Goal: Transaction & Acquisition: Obtain resource

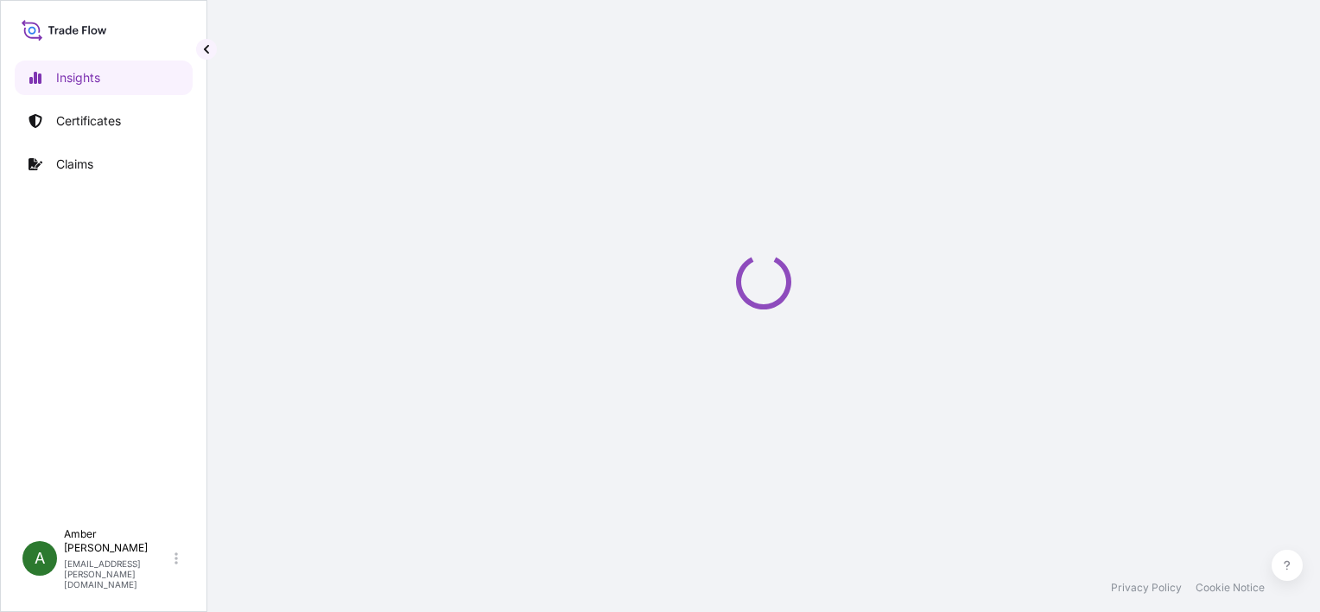
select select "2025"
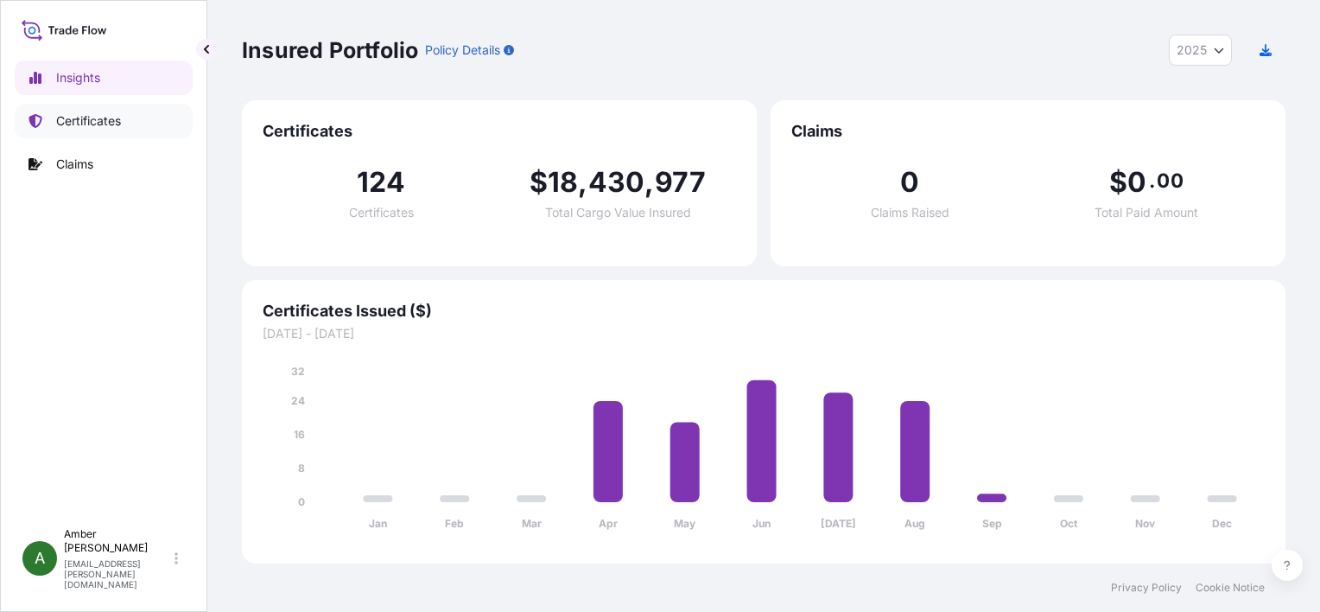
click at [76, 125] on p "Certificates" at bounding box center [88, 120] width 65 height 17
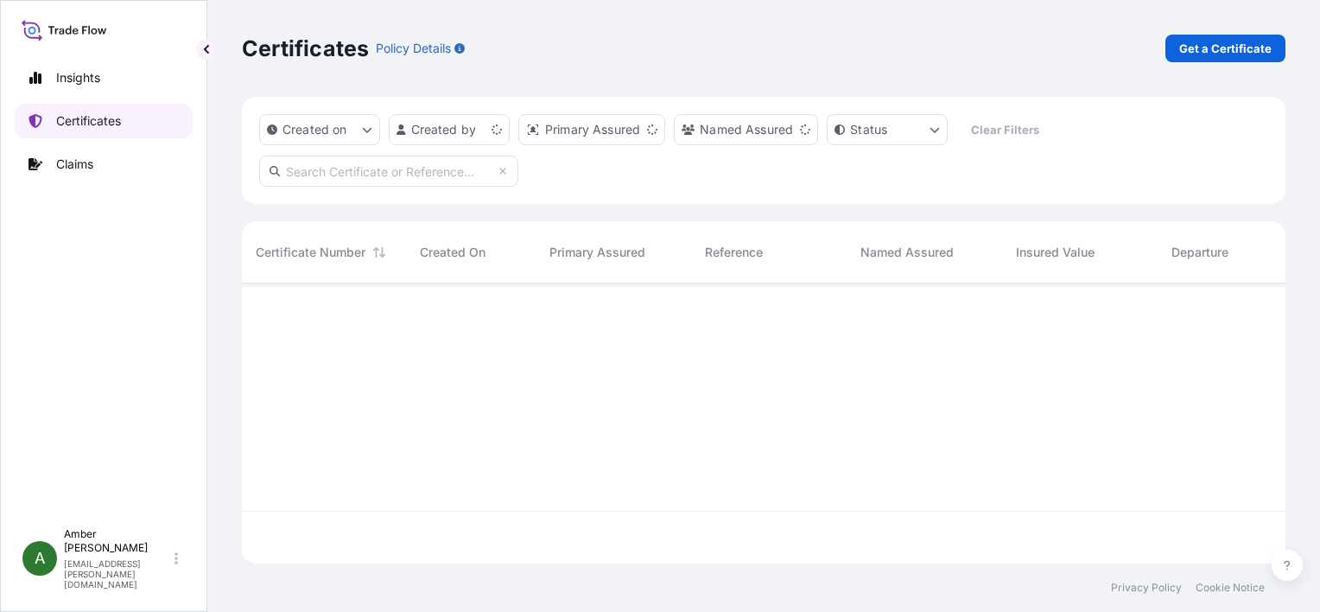
scroll to position [277, 1030]
click at [1187, 48] on p "Get a Certificate" at bounding box center [1226, 48] width 92 height 17
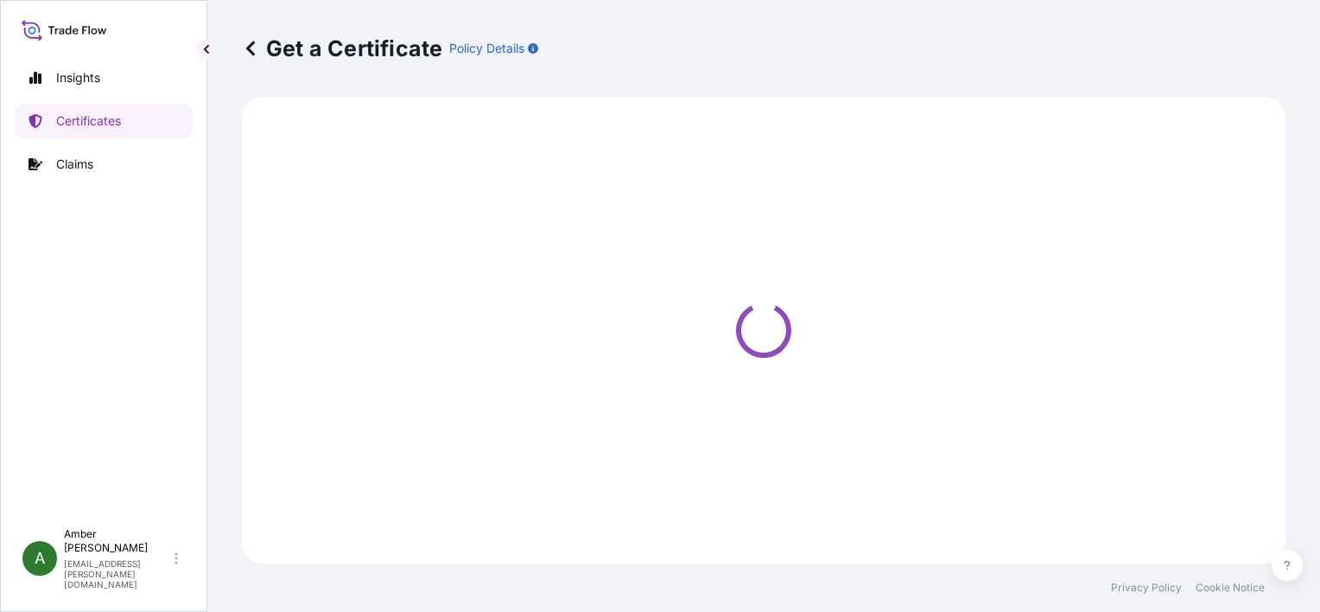
select select "Ocean Vessel"
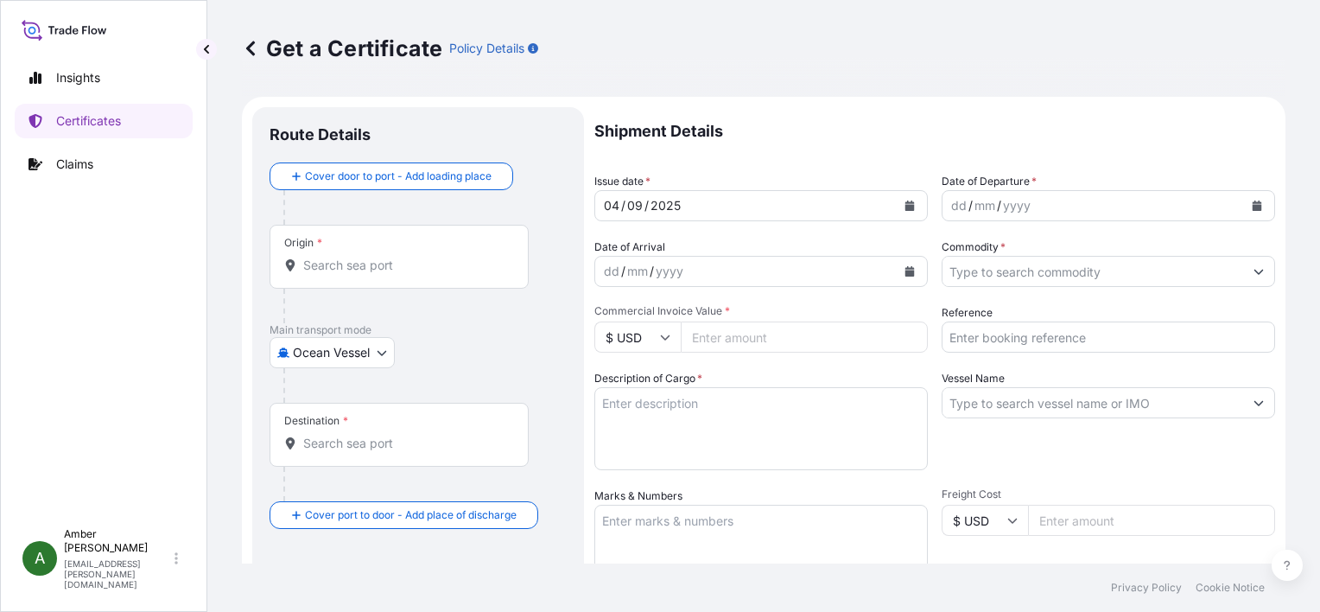
click at [324, 263] on input "Origin *" at bounding box center [405, 265] width 204 height 17
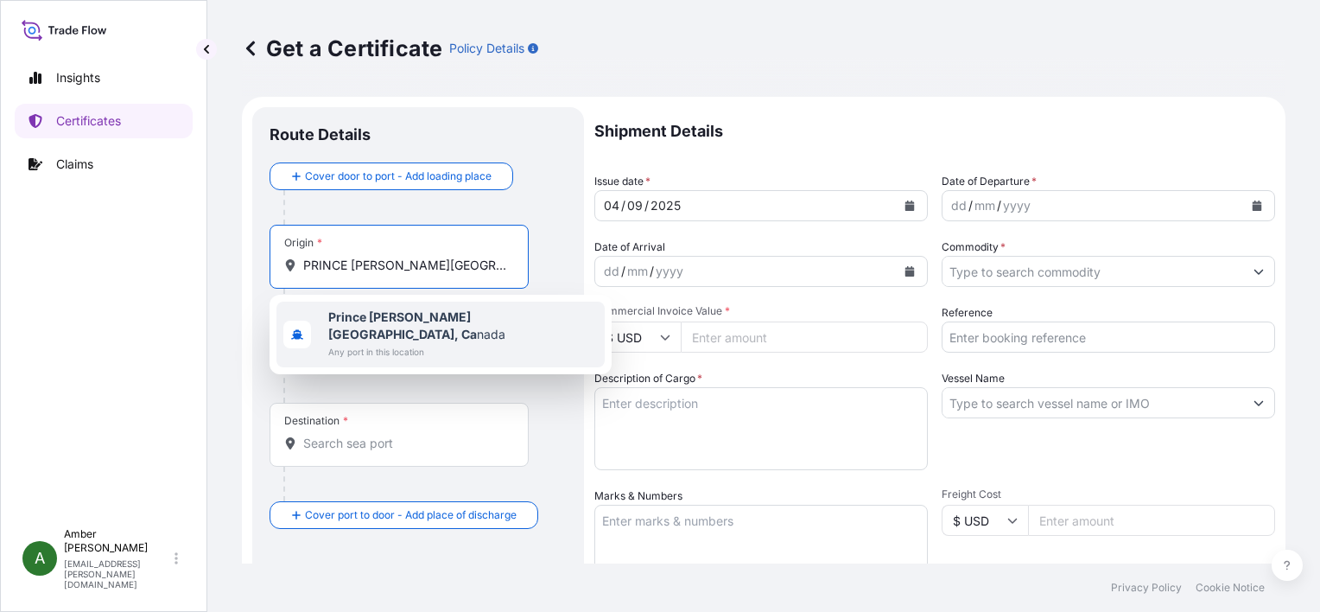
click at [391, 318] on b "Prince Rupert, BC, Ca" at bounding box center [402, 325] width 149 height 32
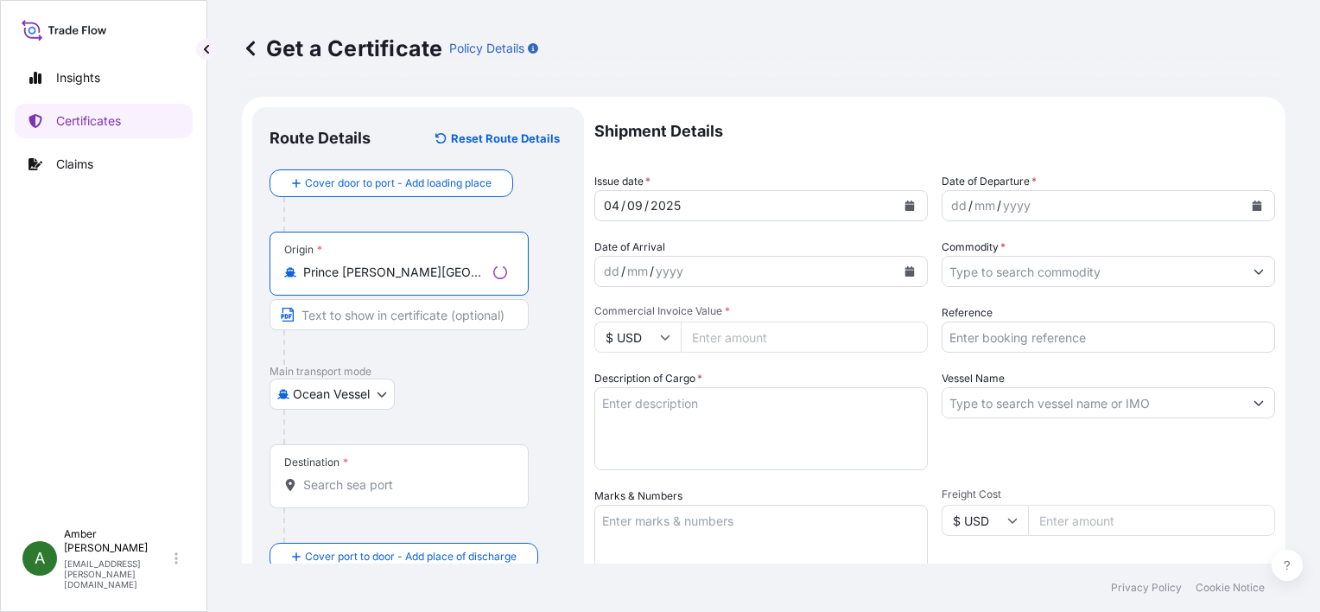
type input "Prince Rupert, BC, Canada"
click at [349, 490] on input "Destination *" at bounding box center [405, 484] width 204 height 17
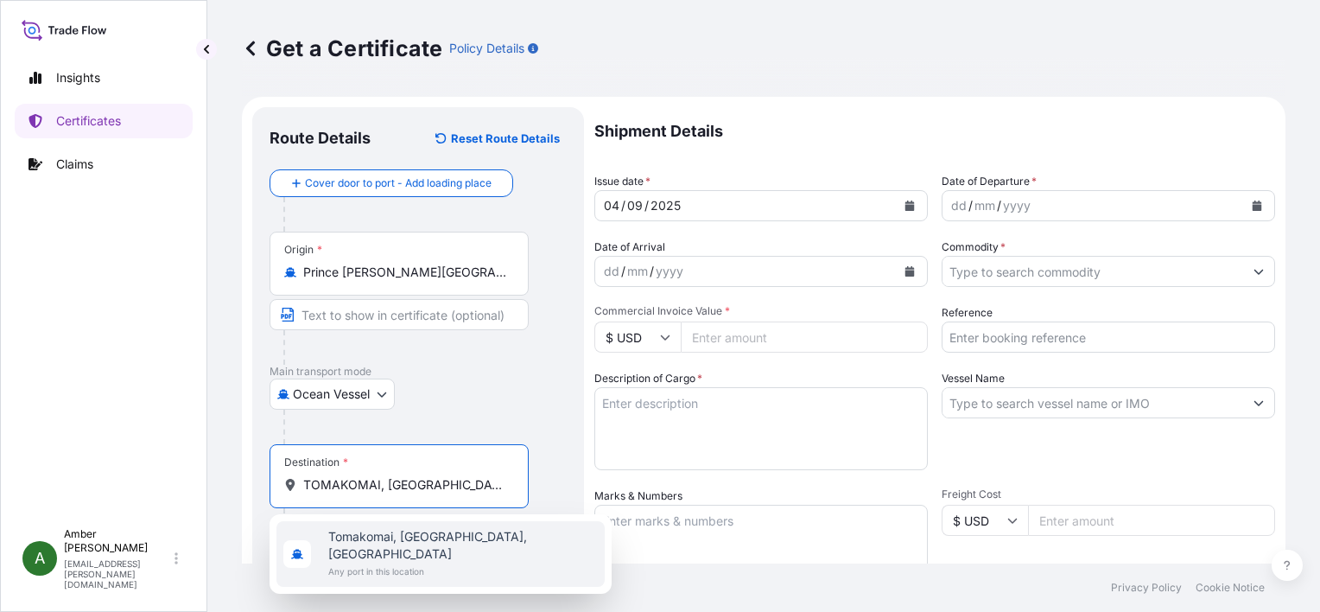
click at [377, 533] on span "Tomakomai, Hokkaido, Japan" at bounding box center [463, 545] width 270 height 35
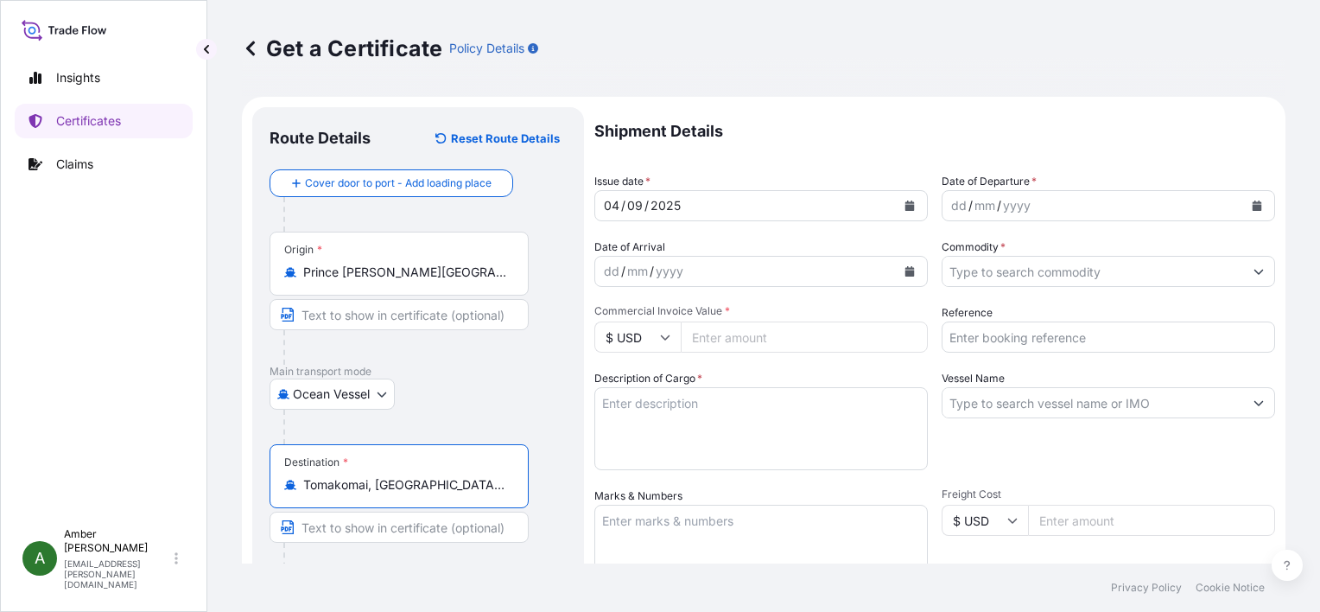
type input "Tomakomai, Hokkaido, Japan"
click at [498, 387] on div "Ocean Vessel Air Road Ocean Vessel Ocean Vessel - On Deck Rail" at bounding box center [418, 394] width 297 height 31
click at [1253, 205] on icon "Calendar" at bounding box center [1258, 205] width 10 height 10
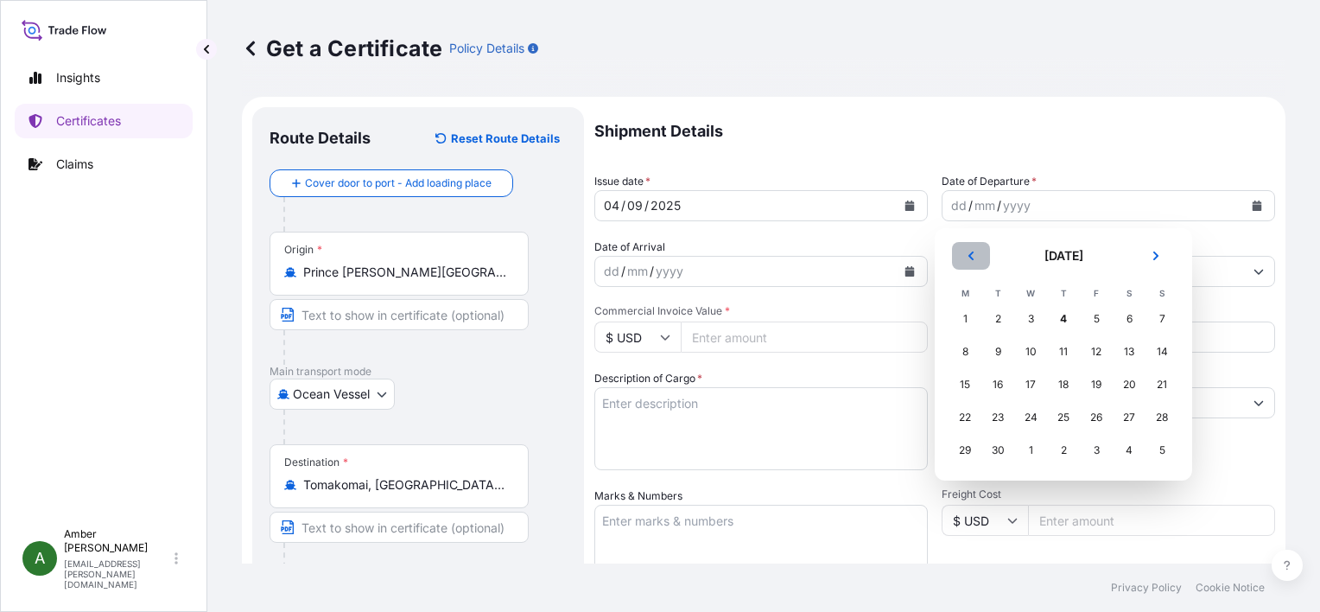
click at [968, 257] on icon "Previous" at bounding box center [971, 256] width 10 height 10
click at [1091, 450] on div "29" at bounding box center [1096, 450] width 31 height 31
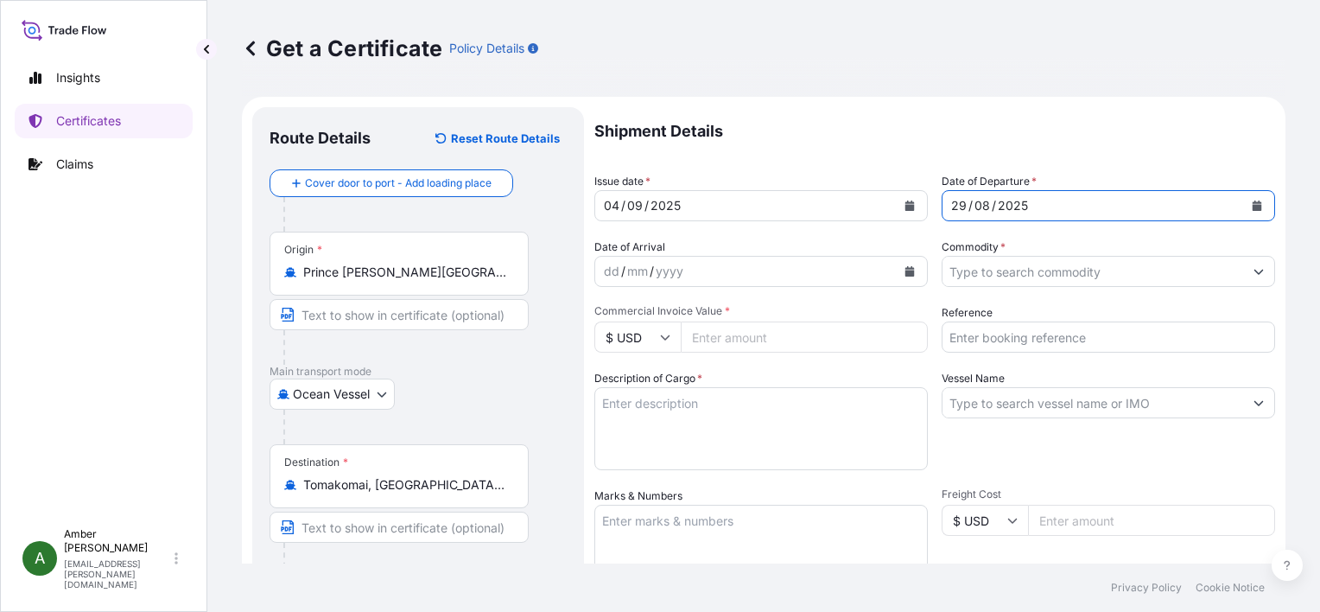
click at [906, 275] on icon "Calendar" at bounding box center [911, 271] width 10 height 10
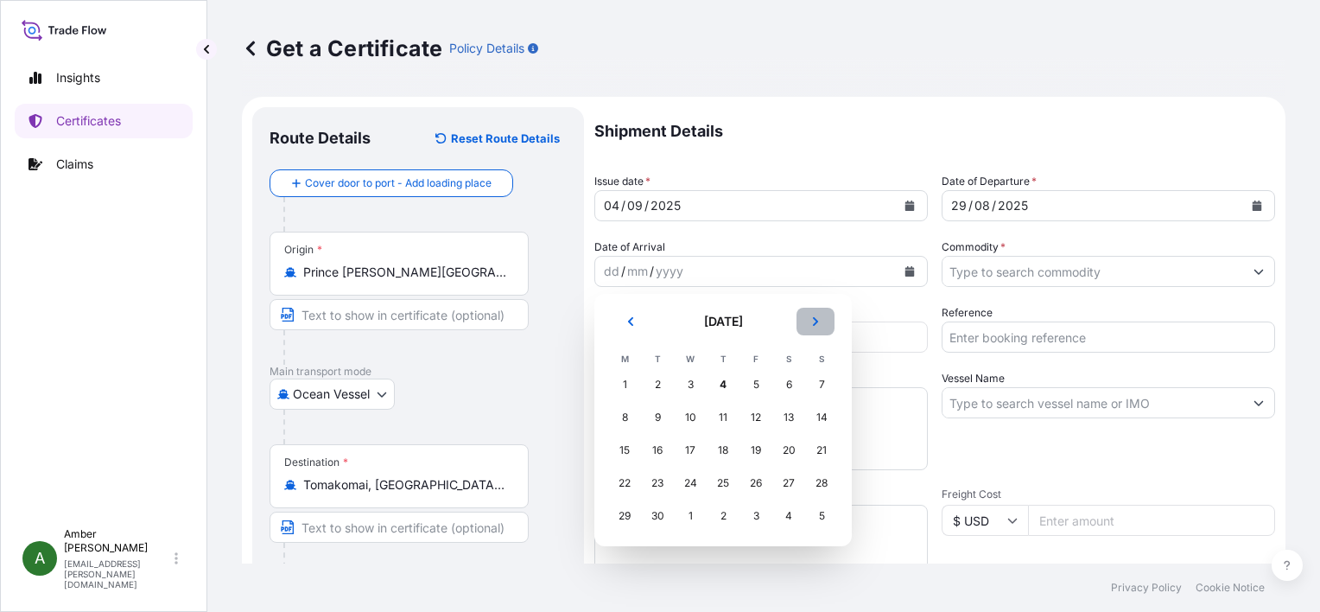
click at [820, 321] on button "Next" at bounding box center [816, 322] width 38 height 28
click at [788, 452] on div "18" at bounding box center [788, 450] width 31 height 31
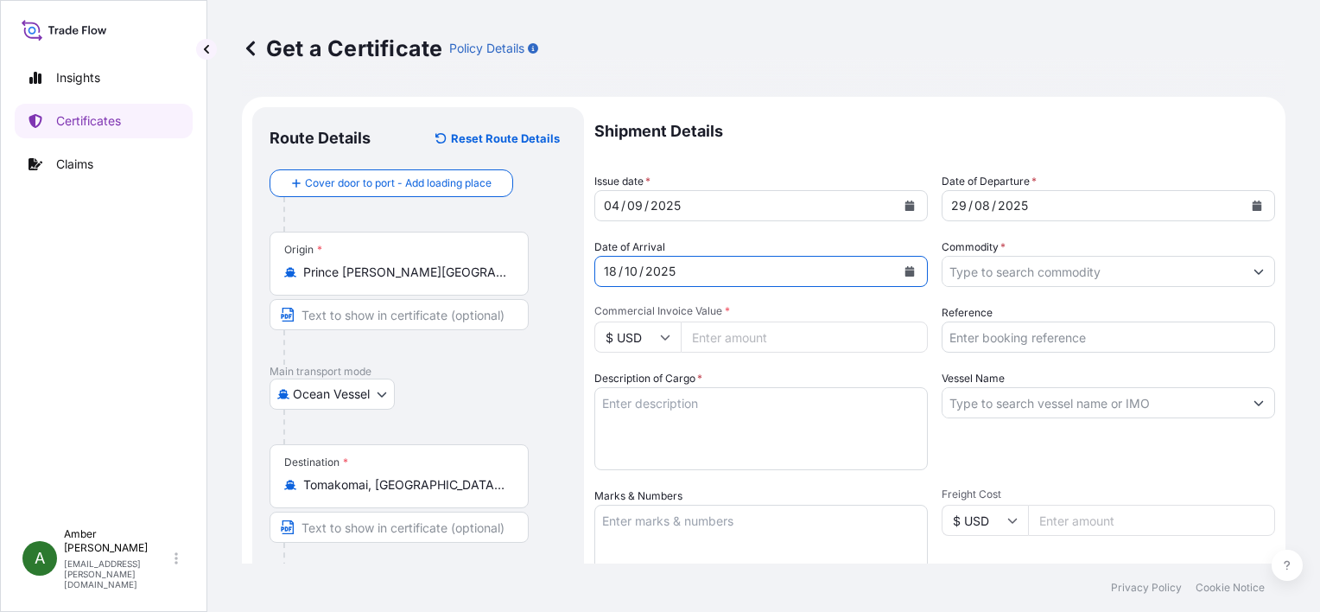
click at [1044, 270] on input "Commodity *" at bounding box center [1093, 271] width 301 height 31
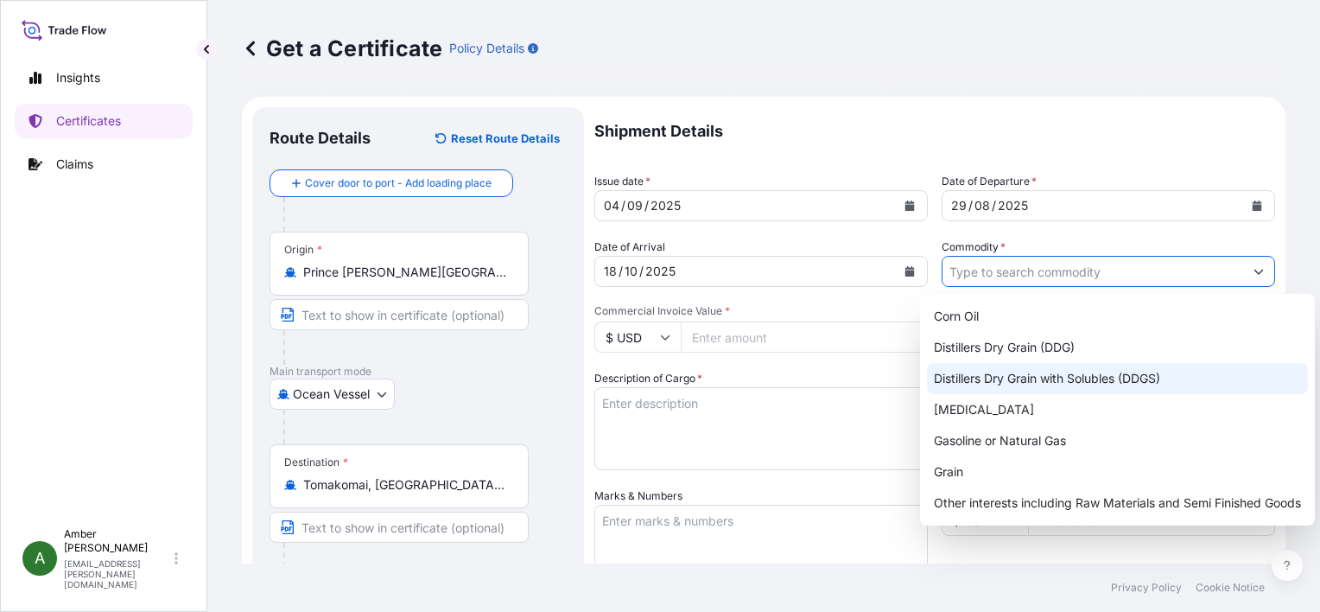
click at [1044, 372] on div "Distillers Dry Grain with Solubles (DDGS)" at bounding box center [1117, 378] width 381 height 31
type input "Distillers Dry Grain with Solubles (DDGS)"
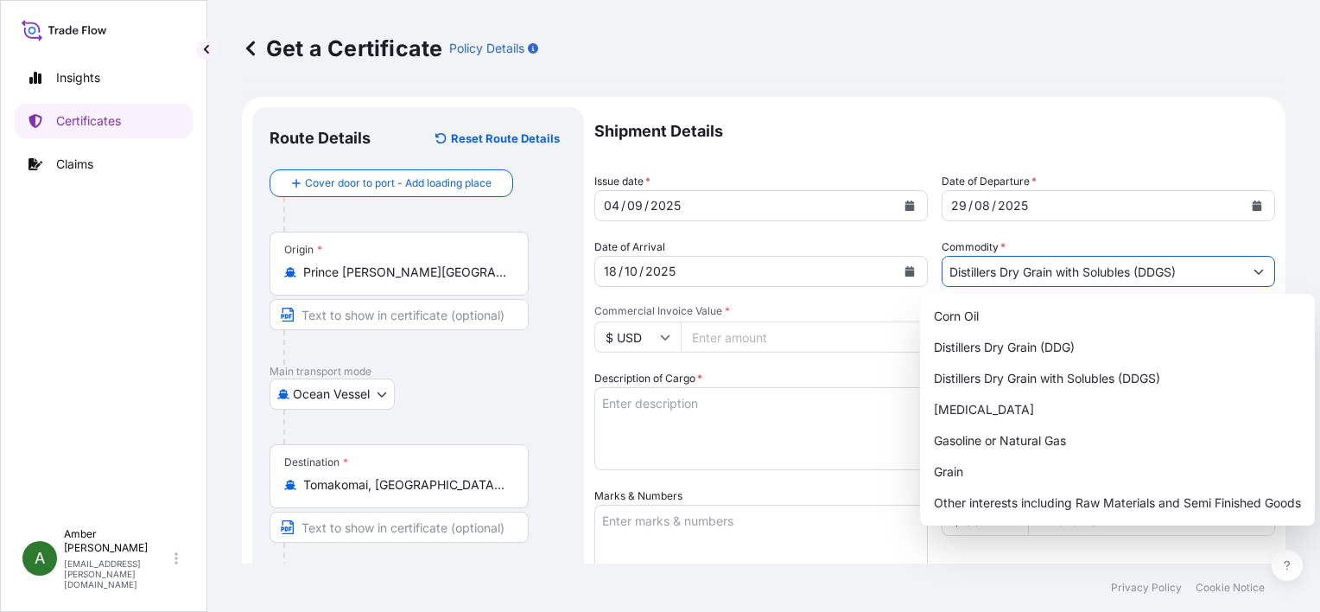
click at [1053, 367] on div "Distillers Dry Grain with Solubles (DDGS)" at bounding box center [1117, 378] width 381 height 31
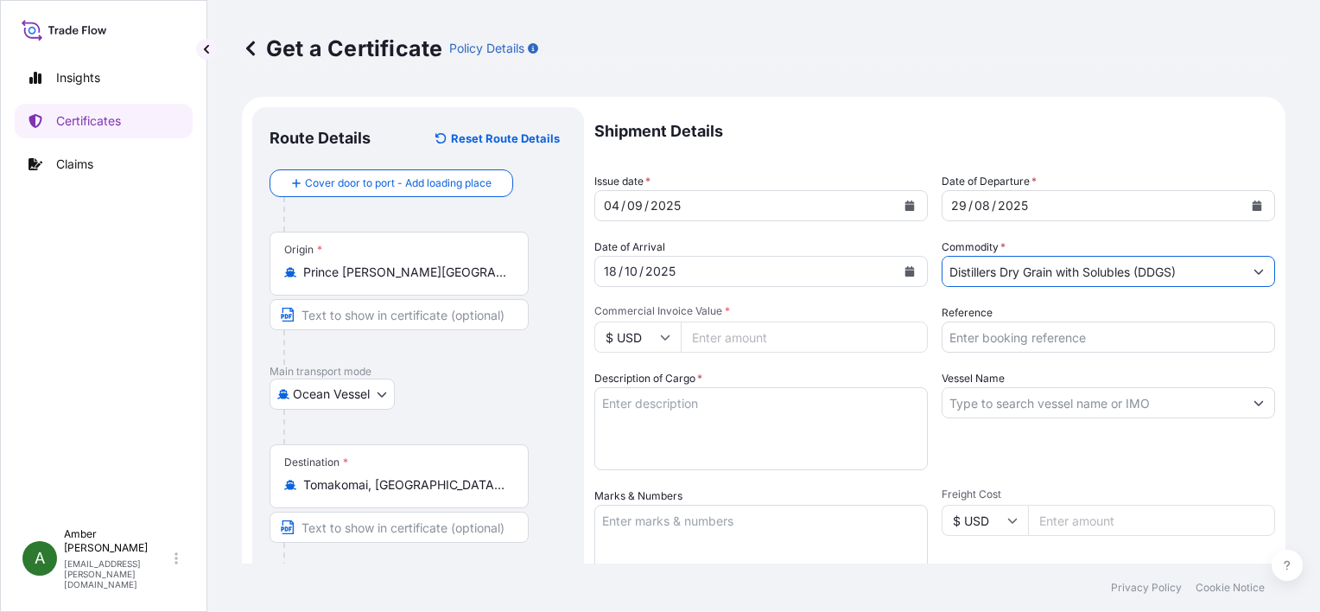
click at [1051, 340] on input "Reference" at bounding box center [1109, 336] width 334 height 31
paste input "257915072"
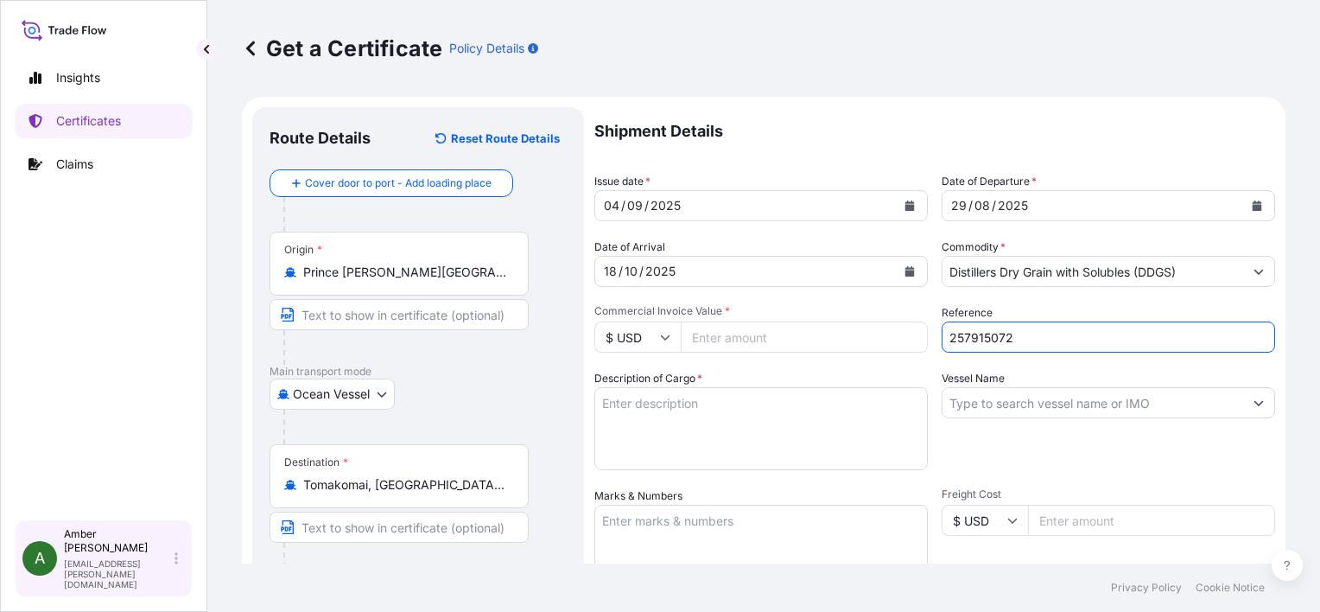
type input "257915072"
click at [764, 340] on input "Commercial Invoice Value *" at bounding box center [804, 336] width 247 height 31
paste input "33899.06"
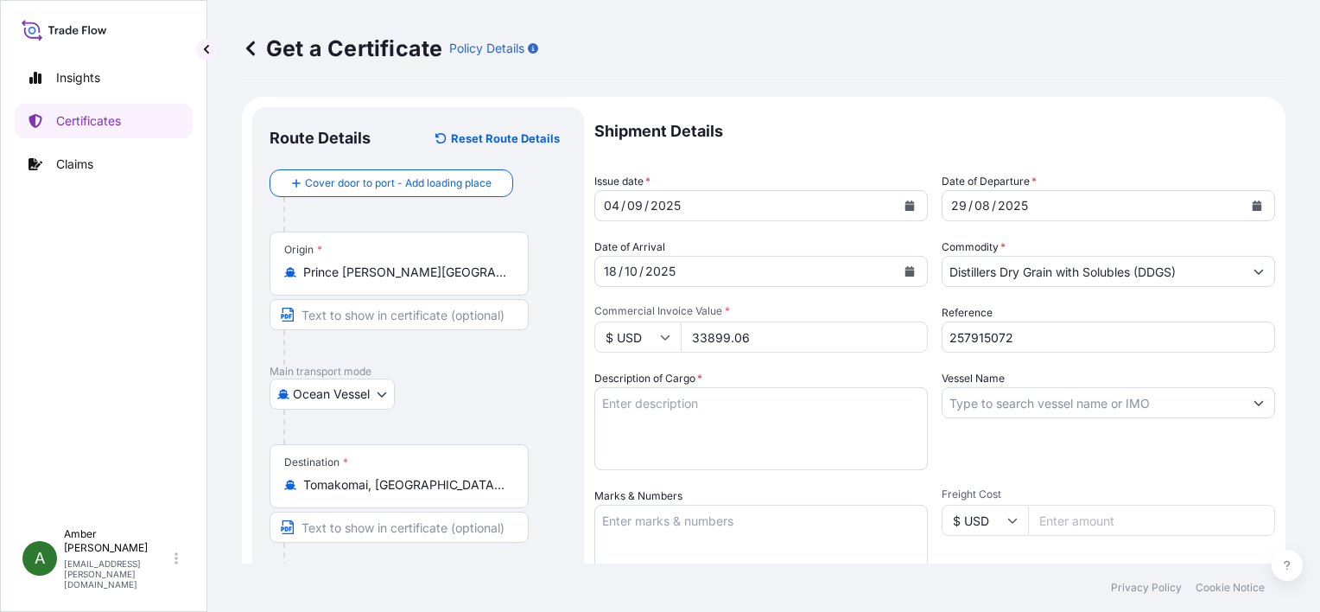
type input "33899.06"
click at [788, 142] on p "Shipment Details" at bounding box center [935, 131] width 681 height 48
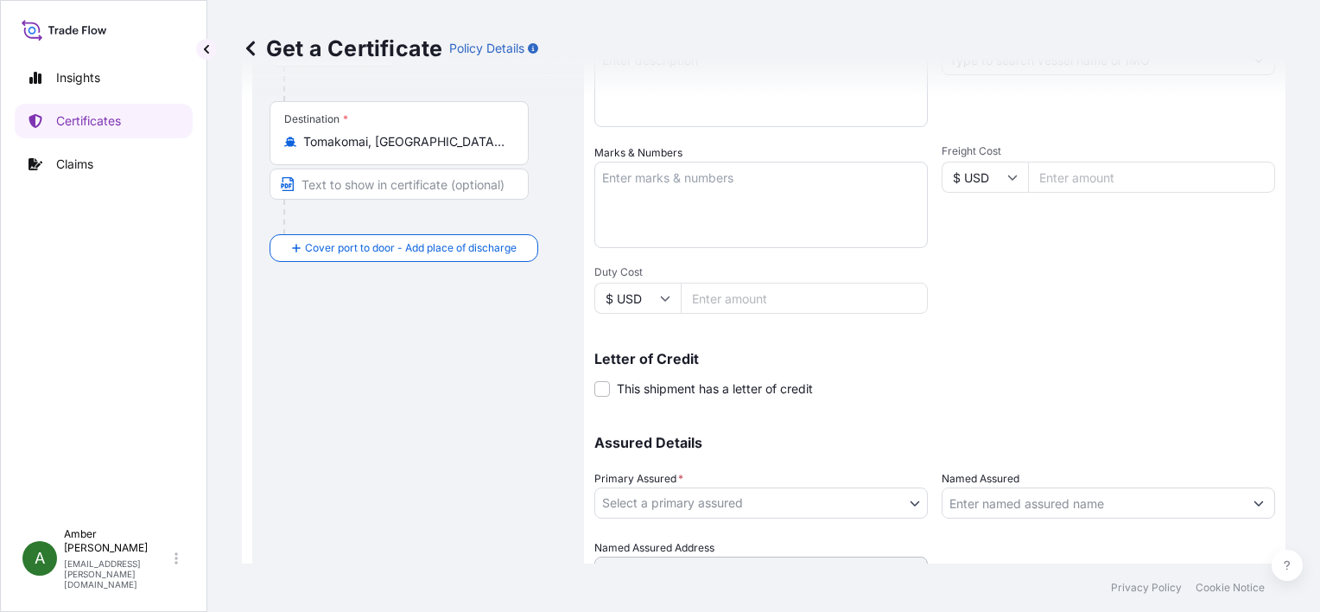
scroll to position [252, 0]
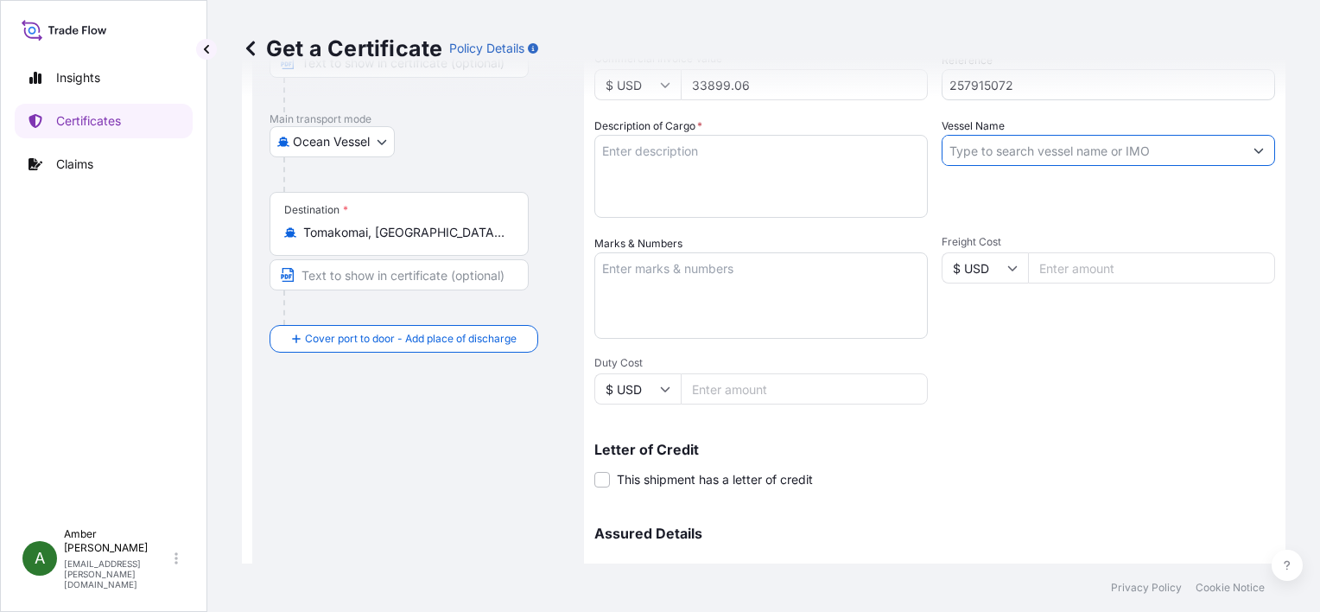
click at [1030, 154] on input "Vessel Name" at bounding box center [1093, 150] width 301 height 31
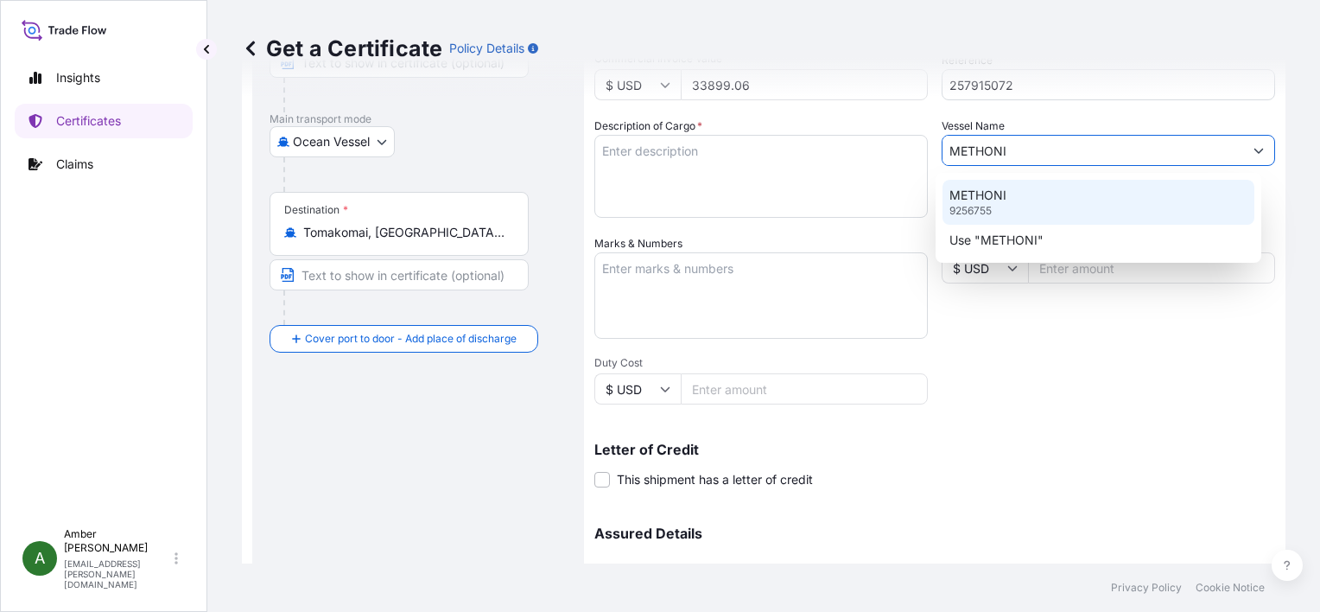
click at [988, 195] on p "METHONI" at bounding box center [978, 195] width 57 height 17
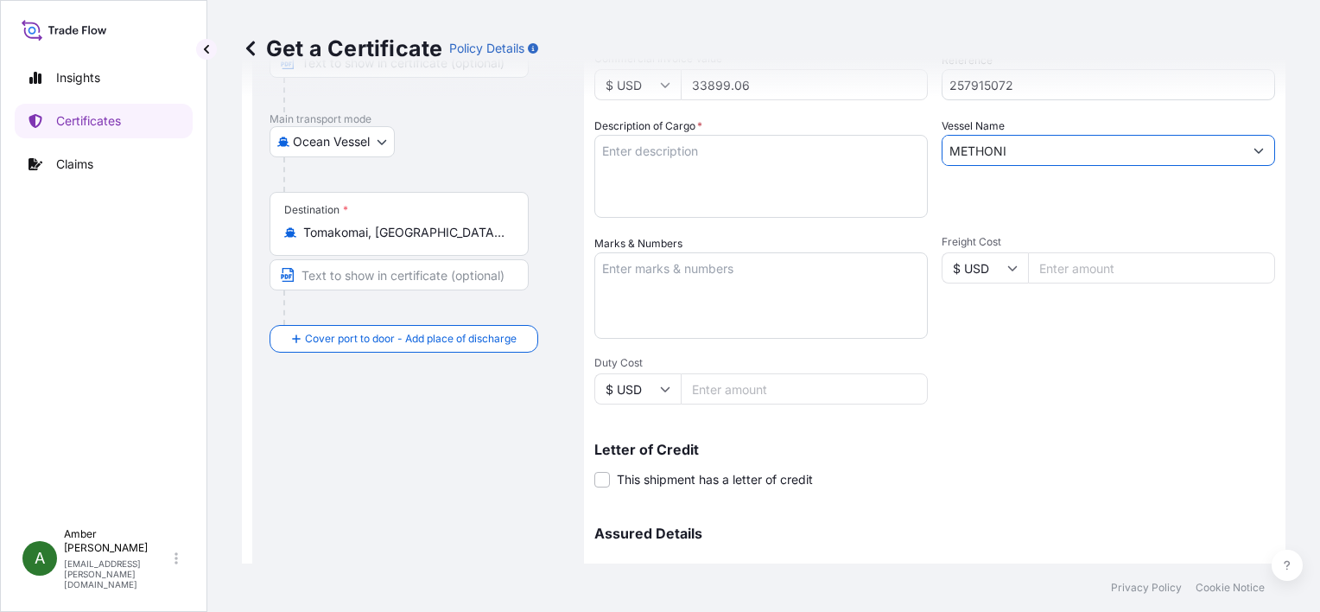
type input "METHONI"
click at [633, 185] on textarea "Description of Cargo *" at bounding box center [762, 176] width 334 height 83
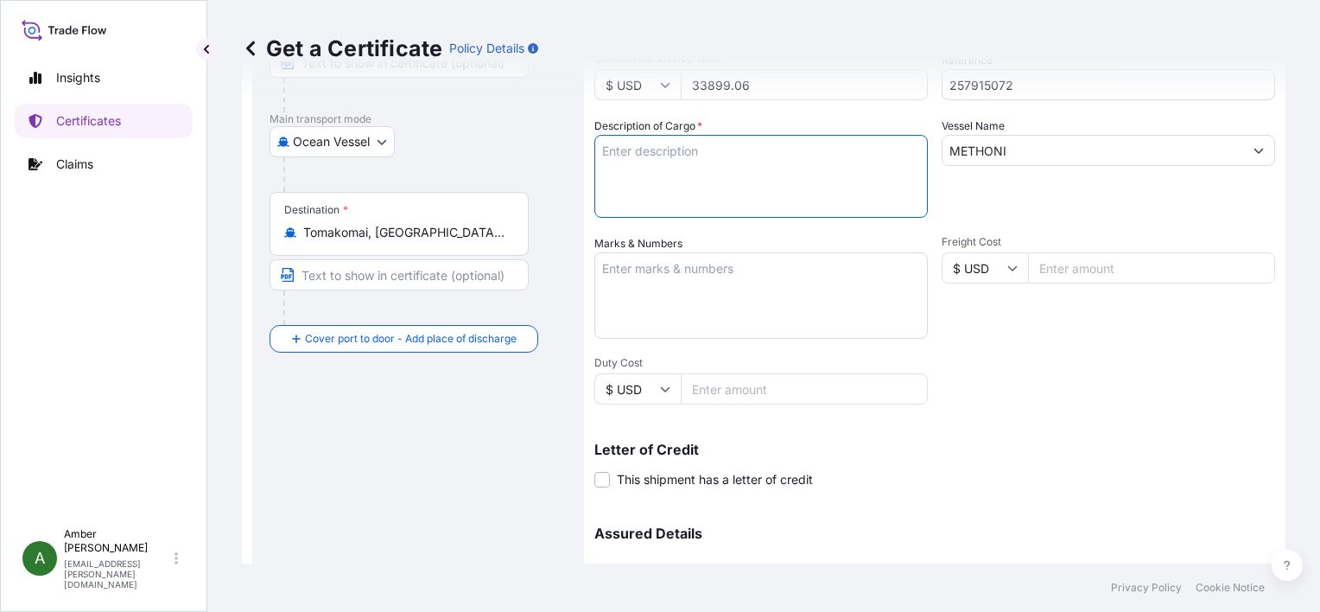
paste textarea "DISTILLERS DRIED GRAINS WITH SOLUBLES TOTAL WEIGHT (MTS): 130.381 FREIGHT PREPA…"
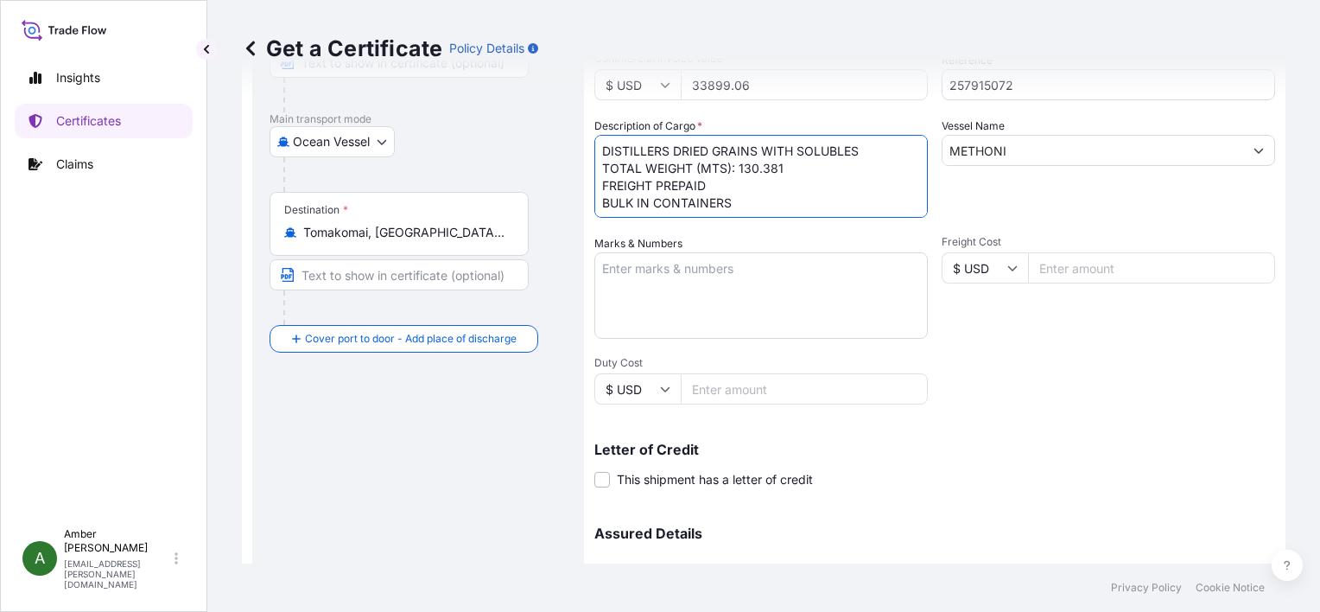
scroll to position [10, 0]
click at [671, 207] on textarea "DISTILLERS DRIED GRAINS WITH SOLUBLES TOTAL WEIGHT (MTS): 130.381 FREIGHT PREPA…" at bounding box center [762, 176] width 334 height 83
paste textarea "X20250813691788"
type textarea "DISTILLERS DRIED GRAINS WITH SOLUBLES TOTAL WEIGHT (MTS): 130.381 FREIGHT PREPA…"
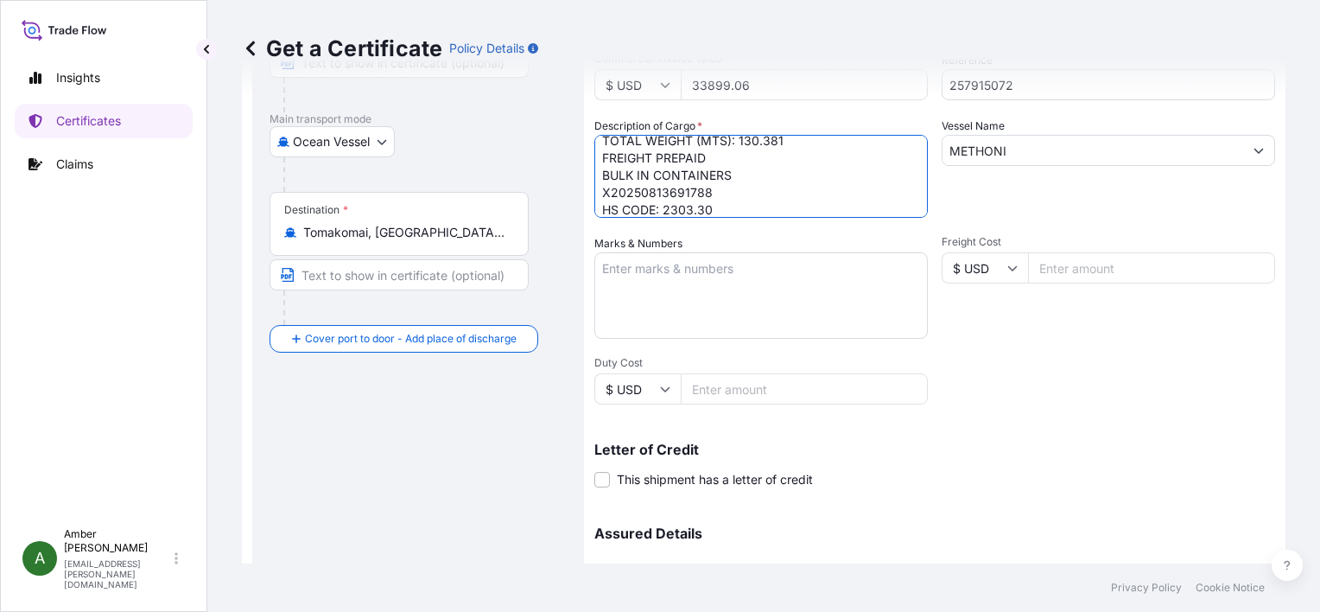
click at [973, 491] on div "Shipment Details Issue date * 04 / 09 / 2025 Date of Departure * 29 / 08 / 2025…" at bounding box center [935, 267] width 681 height 824
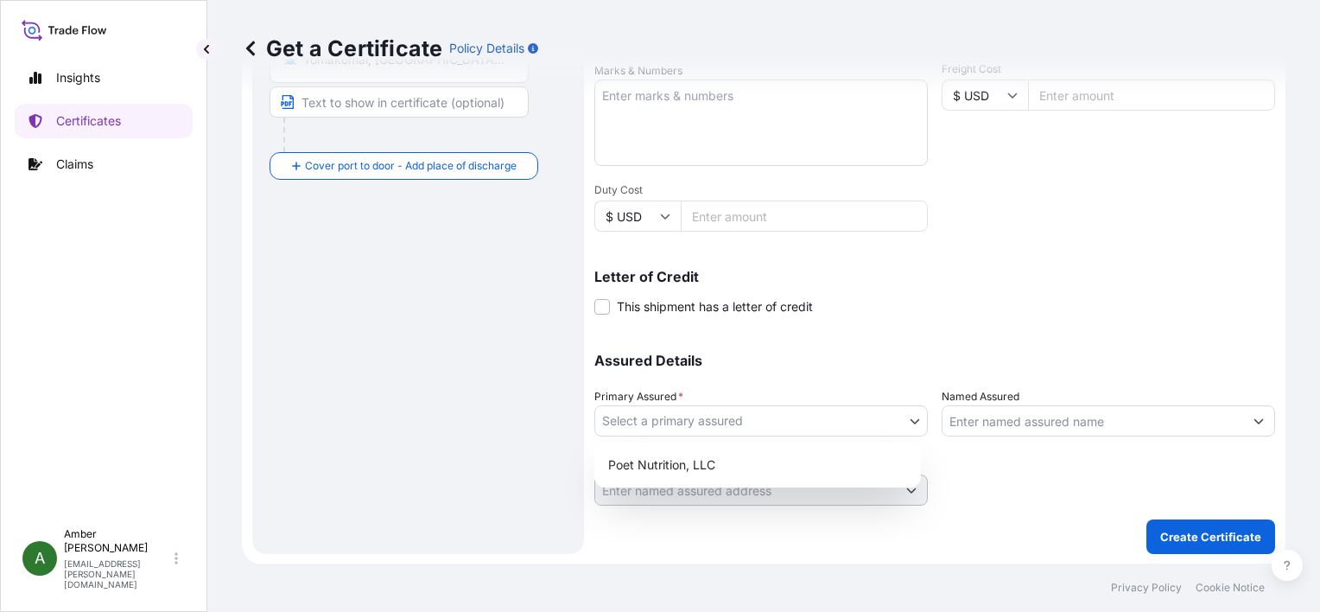
click at [739, 419] on body "Insights Certificates Claims A Amber Rinehart amber.rinehart@poet.com Get a Cer…" at bounding box center [660, 306] width 1320 height 612
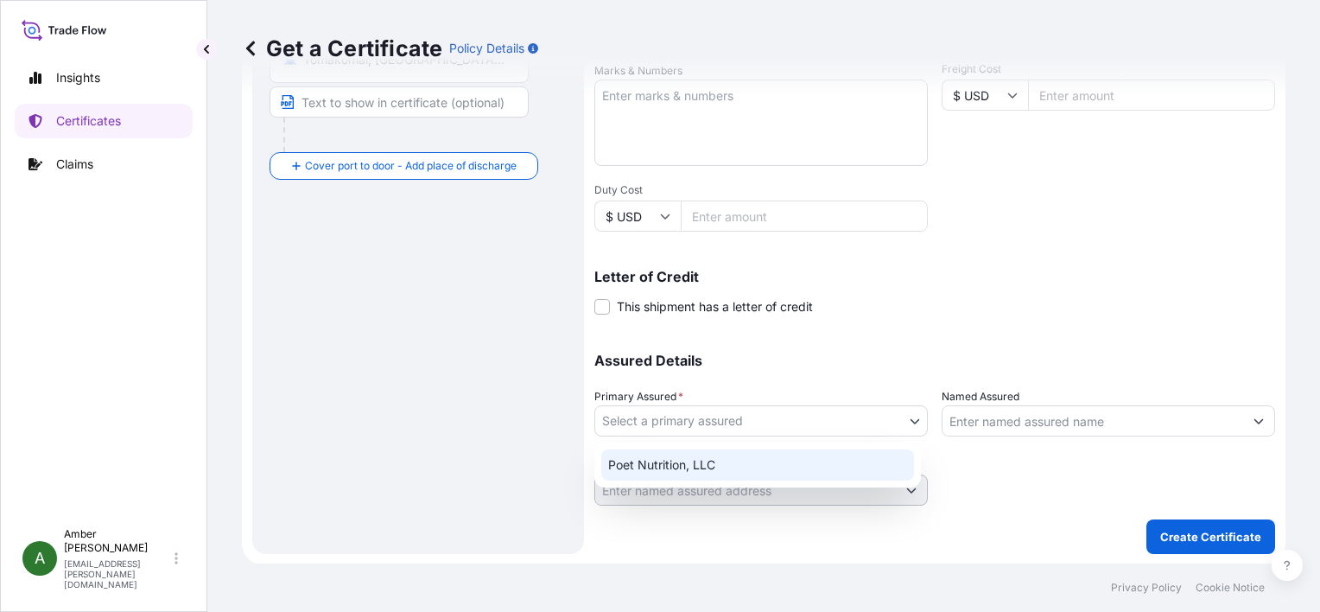
click at [722, 461] on div "Poet Nutrition, LLC" at bounding box center [757, 464] width 313 height 31
select select "31546"
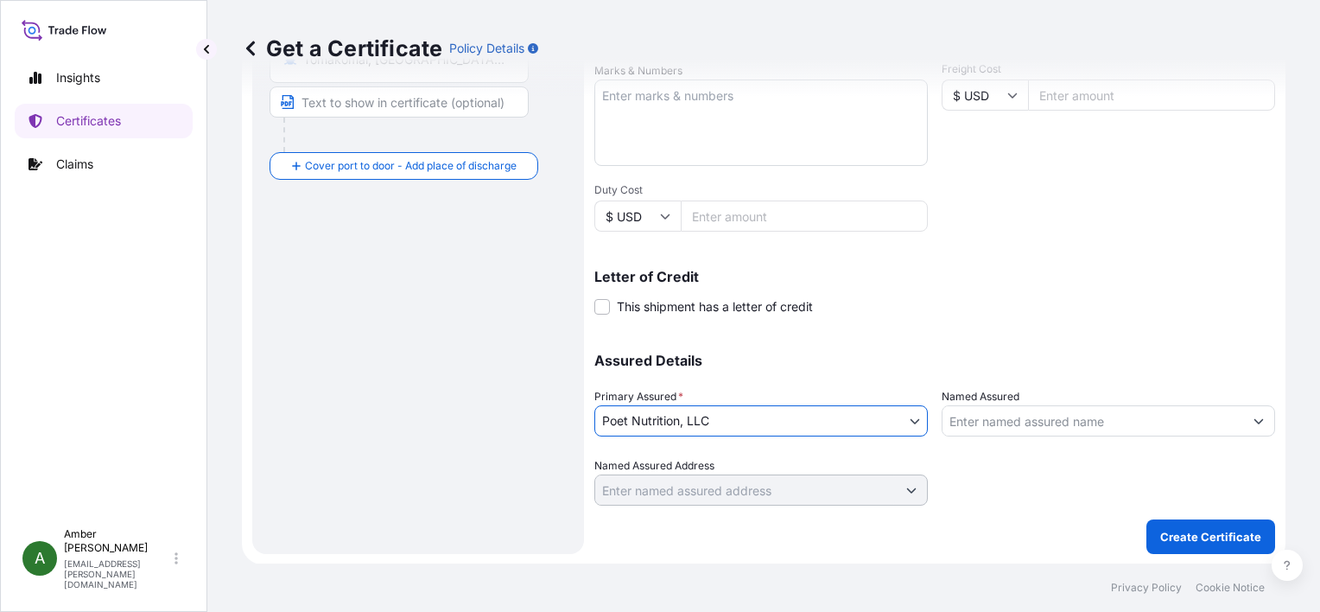
click at [1054, 421] on input "Named Assured" at bounding box center [1093, 420] width 301 height 31
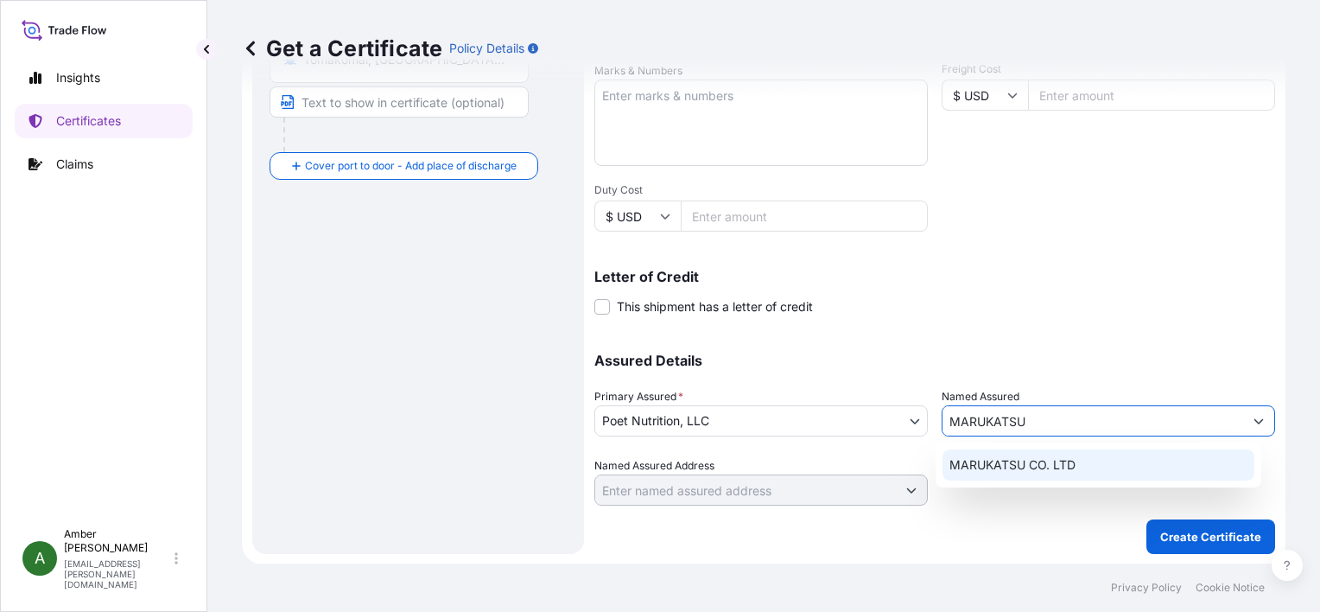
click at [1040, 465] on span "MARUKATSU CO. LTD" at bounding box center [1013, 464] width 126 height 17
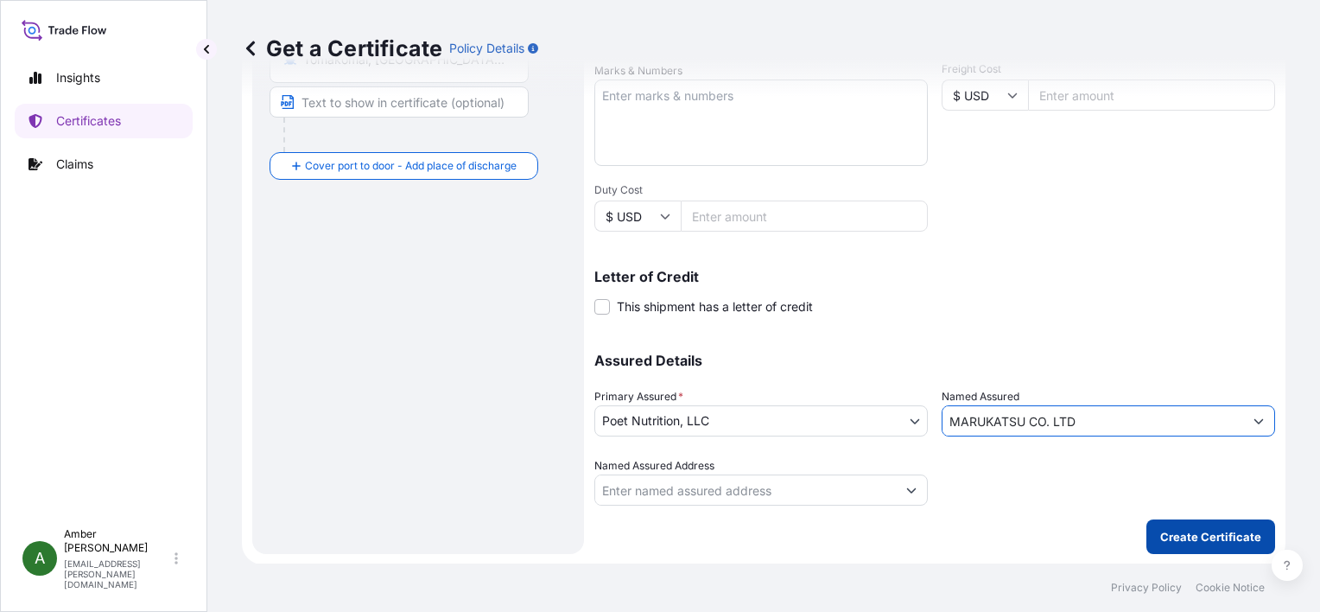
type input "MARUKATSU CO. LTD"
click at [1206, 536] on p "Create Certificate" at bounding box center [1211, 536] width 101 height 17
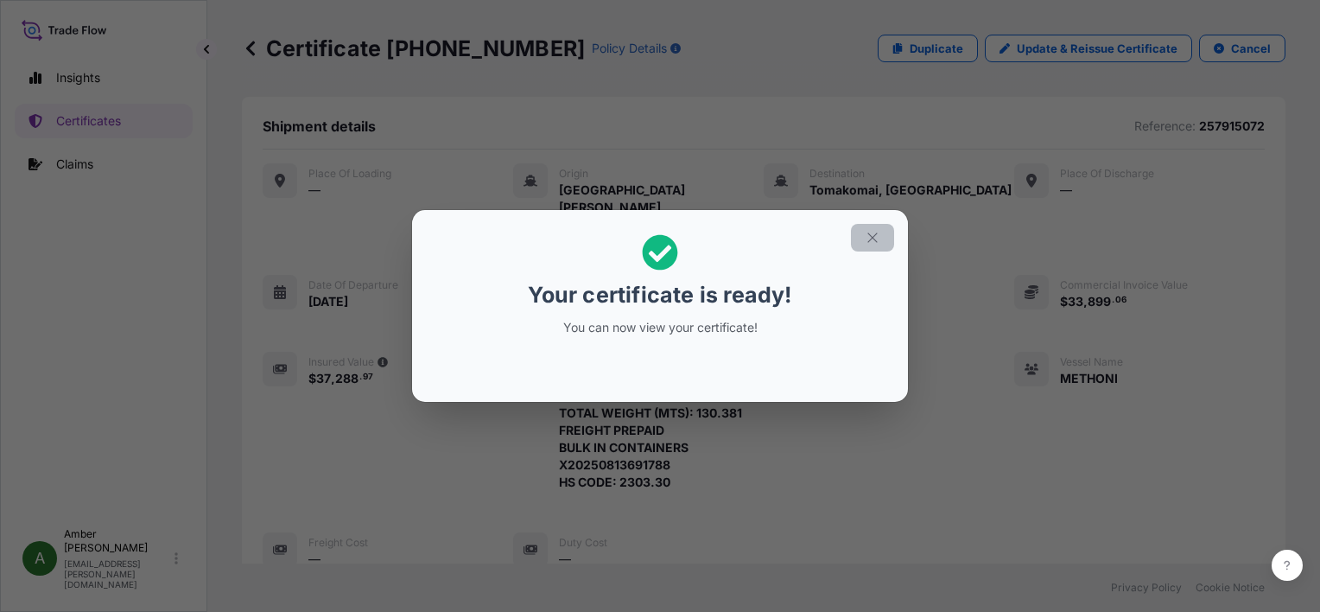
click at [873, 242] on icon "button" at bounding box center [873, 238] width 16 height 16
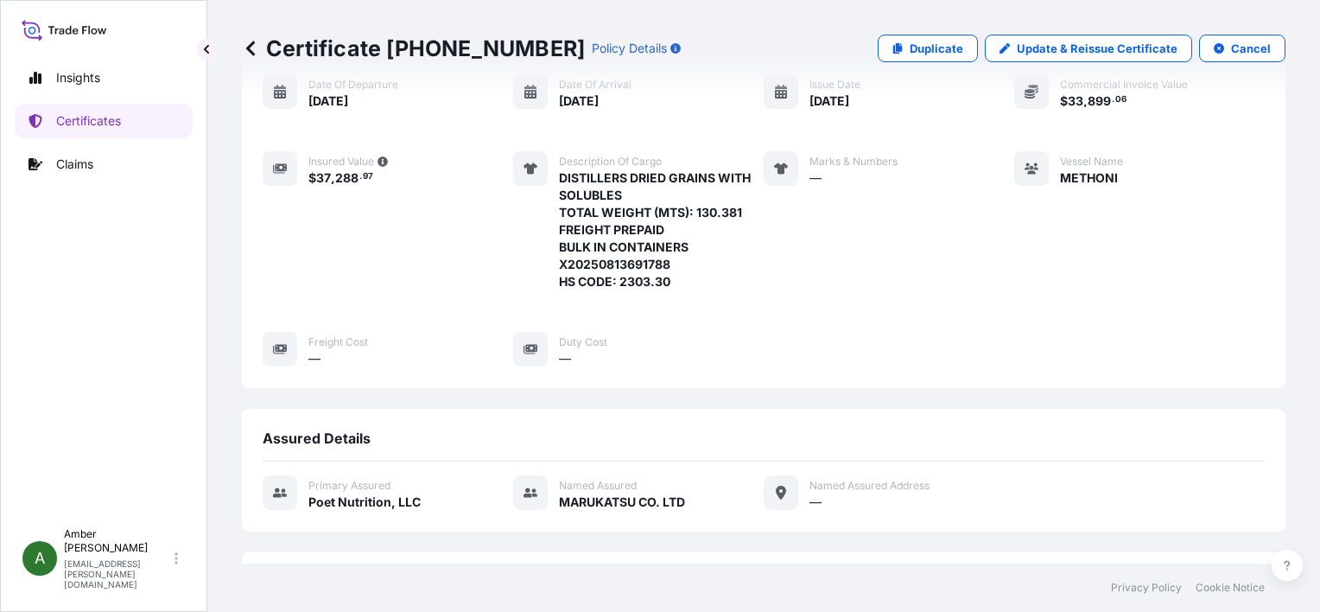
scroll to position [418, 0]
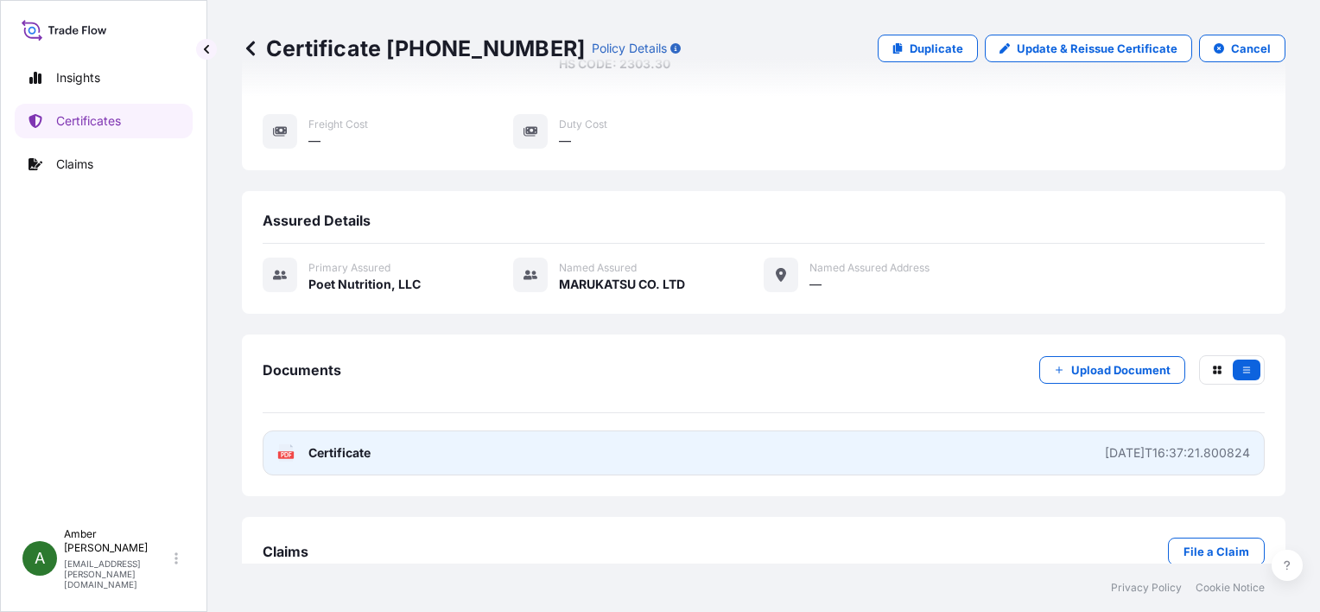
click at [294, 444] on icon "PDF" at bounding box center [285, 452] width 17 height 17
